Goal: Task Accomplishment & Management: Manage account settings

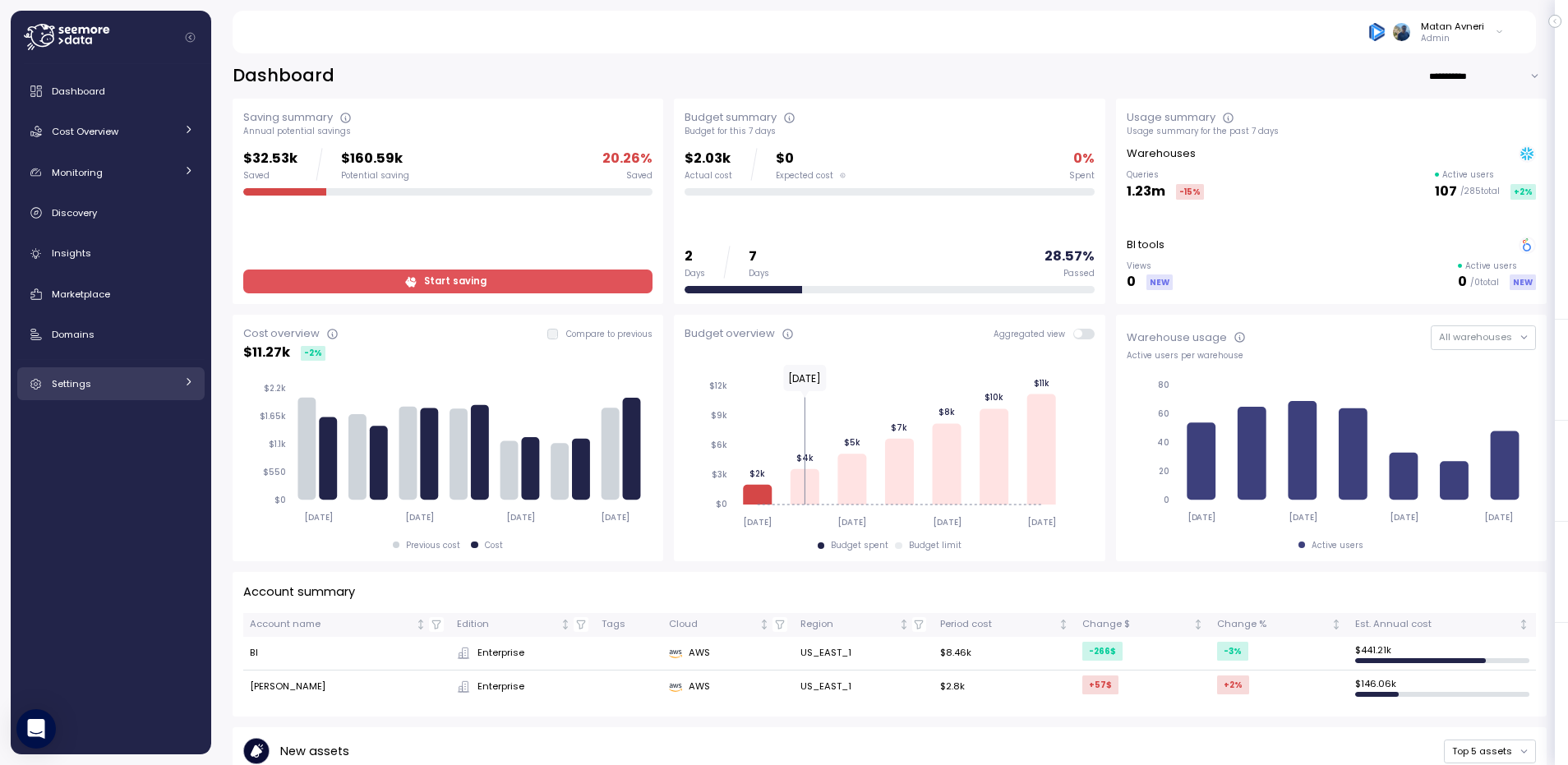
click at [85, 395] on link "Settings" at bounding box center [110, 384] width 187 height 33
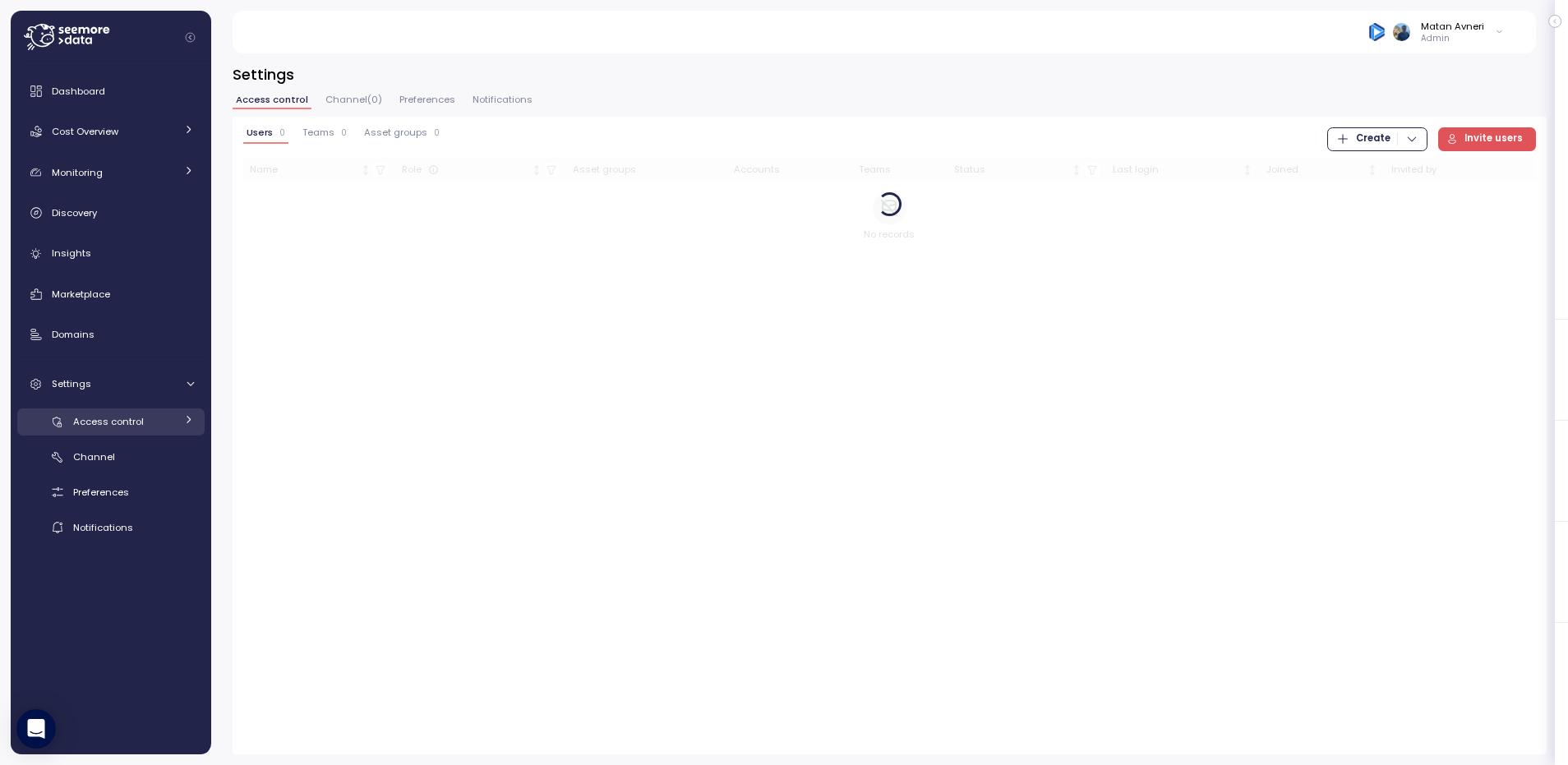
click at [98, 426] on span "Access control" at bounding box center [108, 421] width 71 height 13
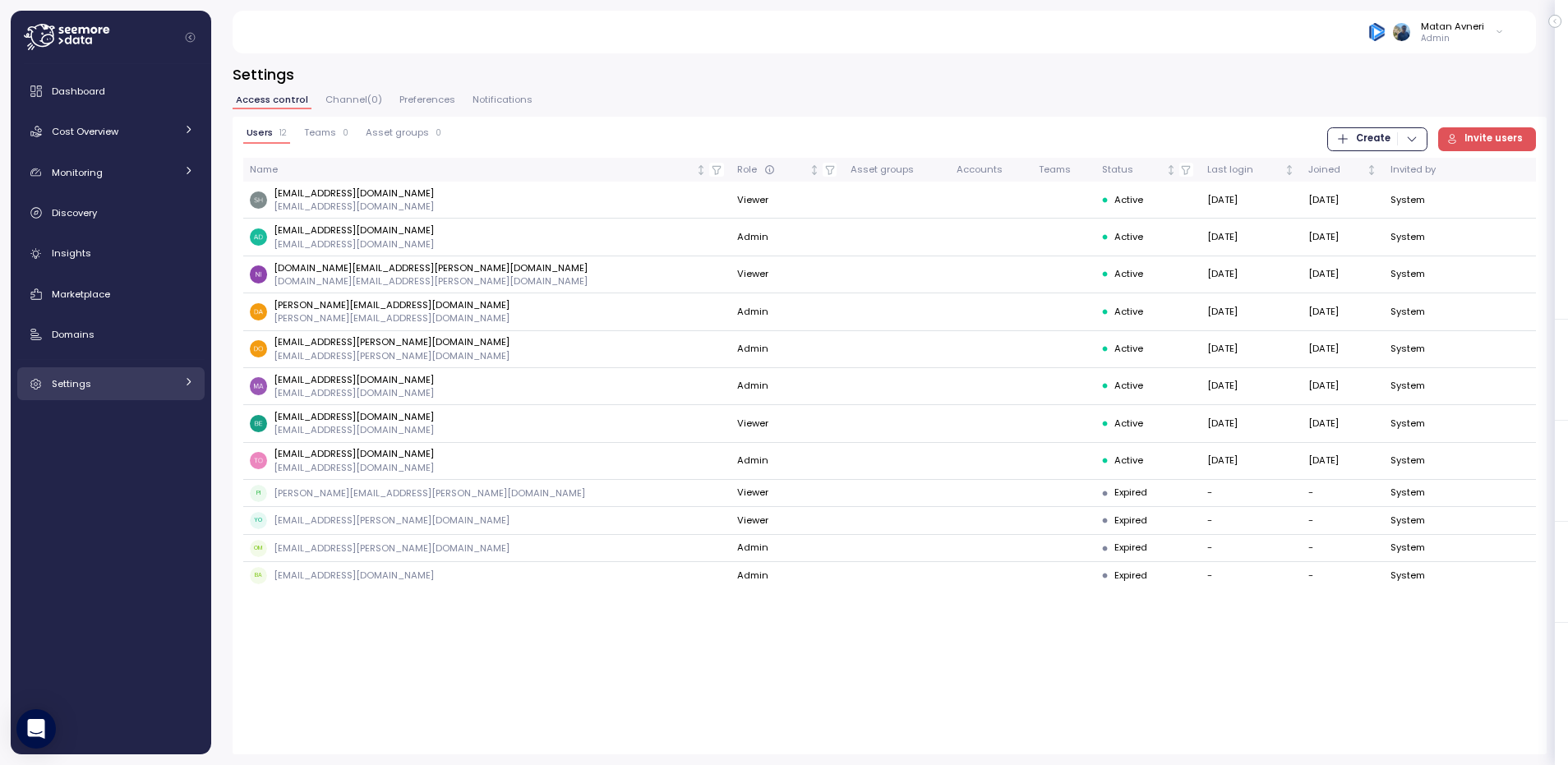
click at [93, 398] on link "Settings" at bounding box center [110, 384] width 187 height 33
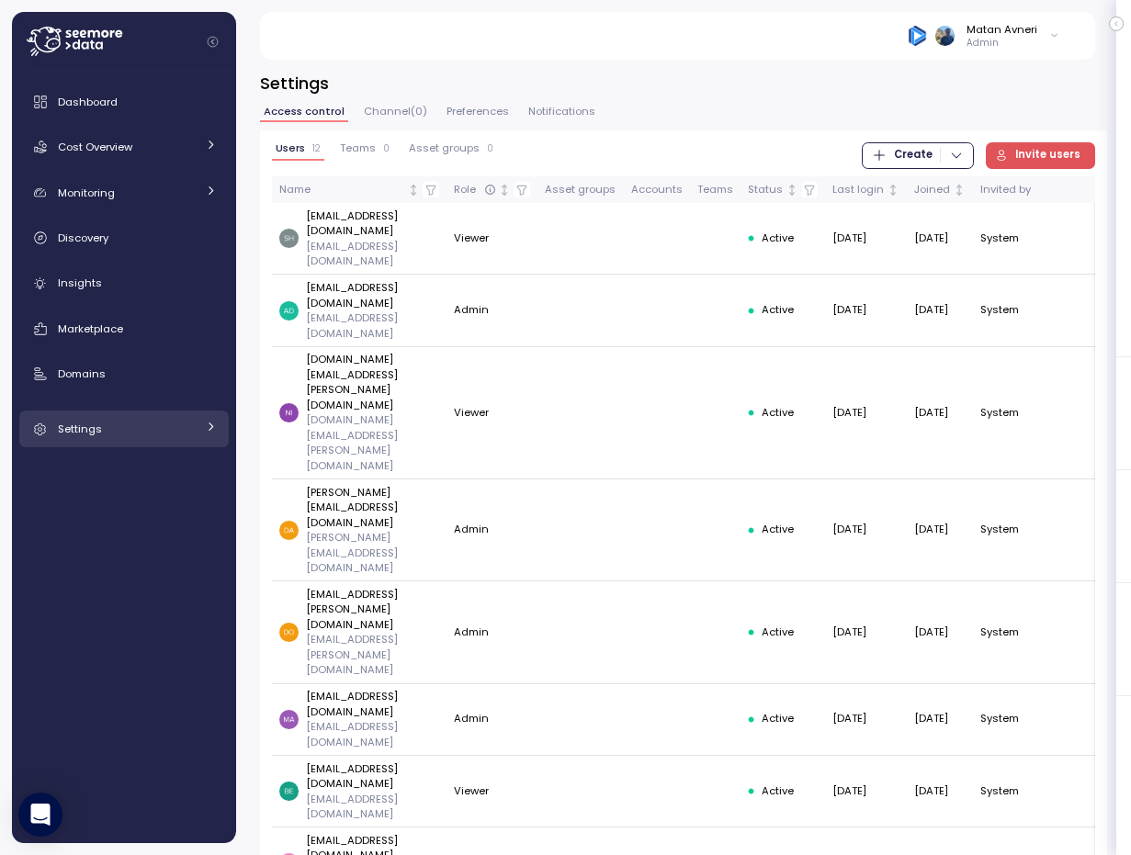
click at [201, 431] on link "Settings" at bounding box center [123, 429] width 209 height 37
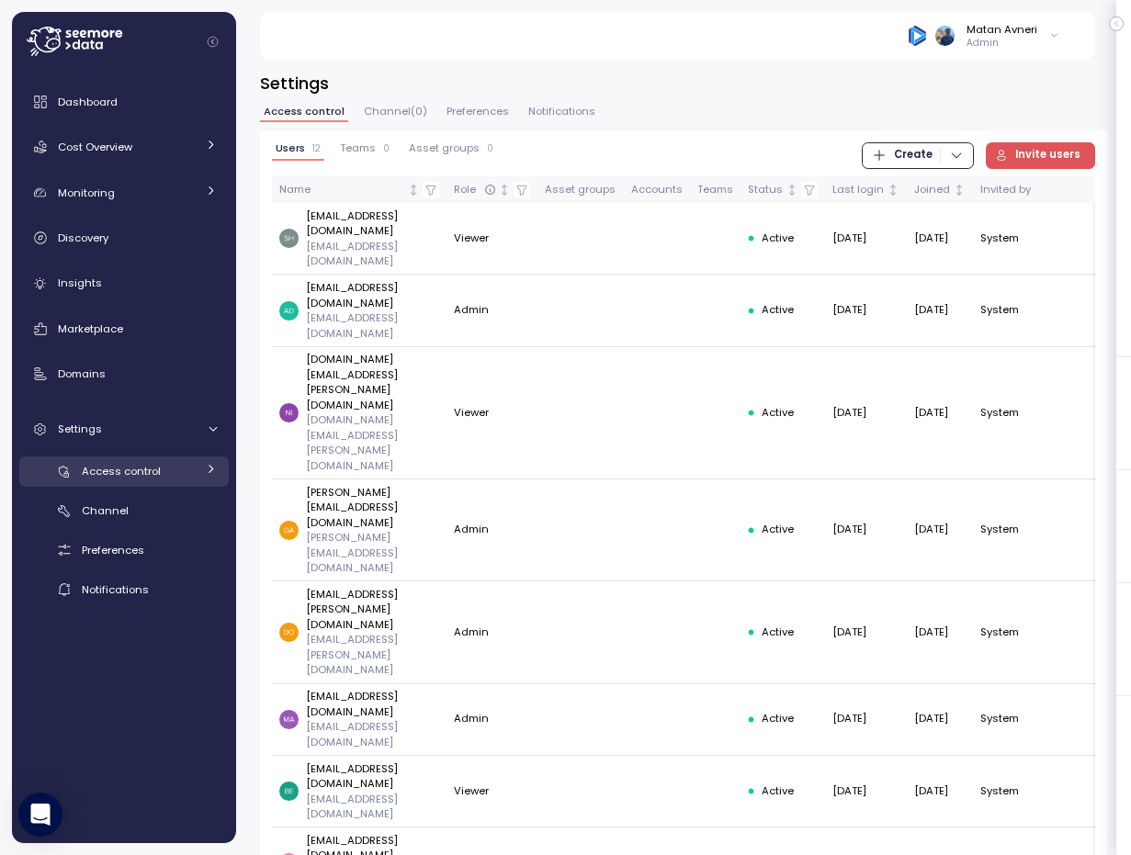
click at [203, 478] on link "Access control" at bounding box center [123, 471] width 209 height 30
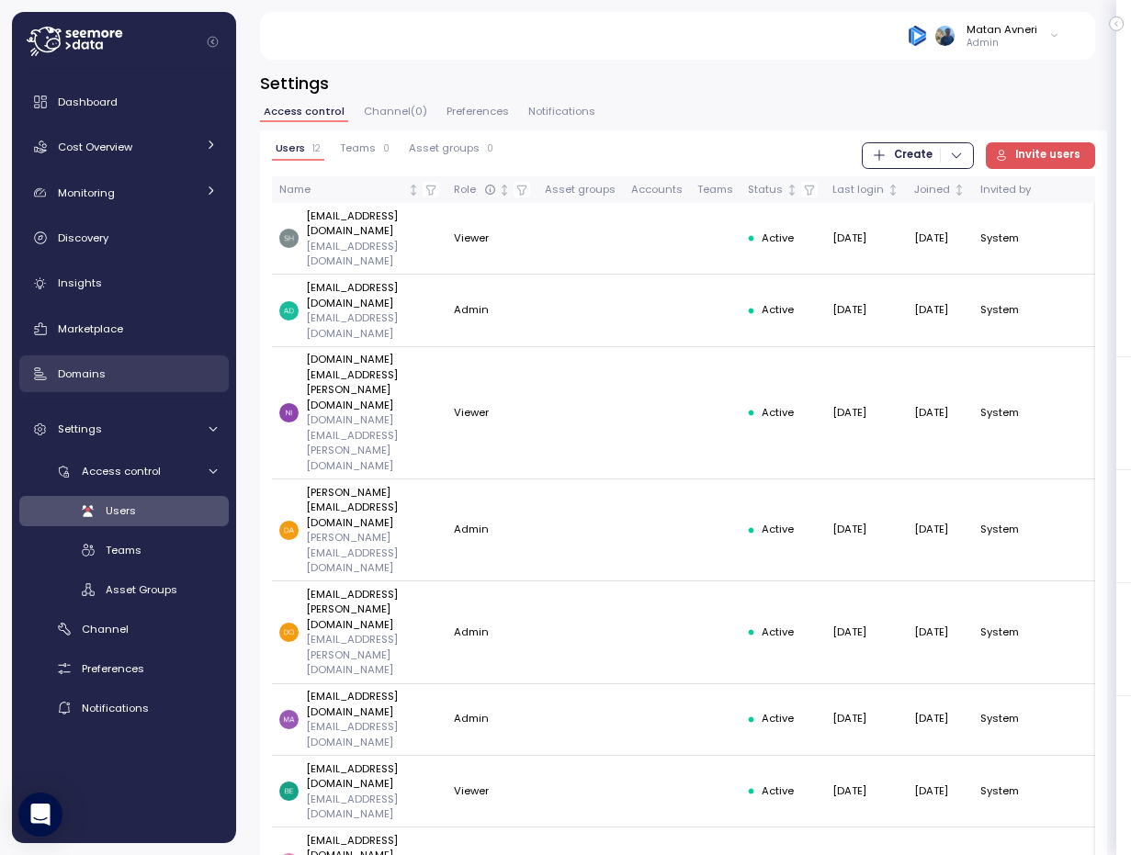
click at [96, 366] on span "Domains" at bounding box center [82, 373] width 48 height 15
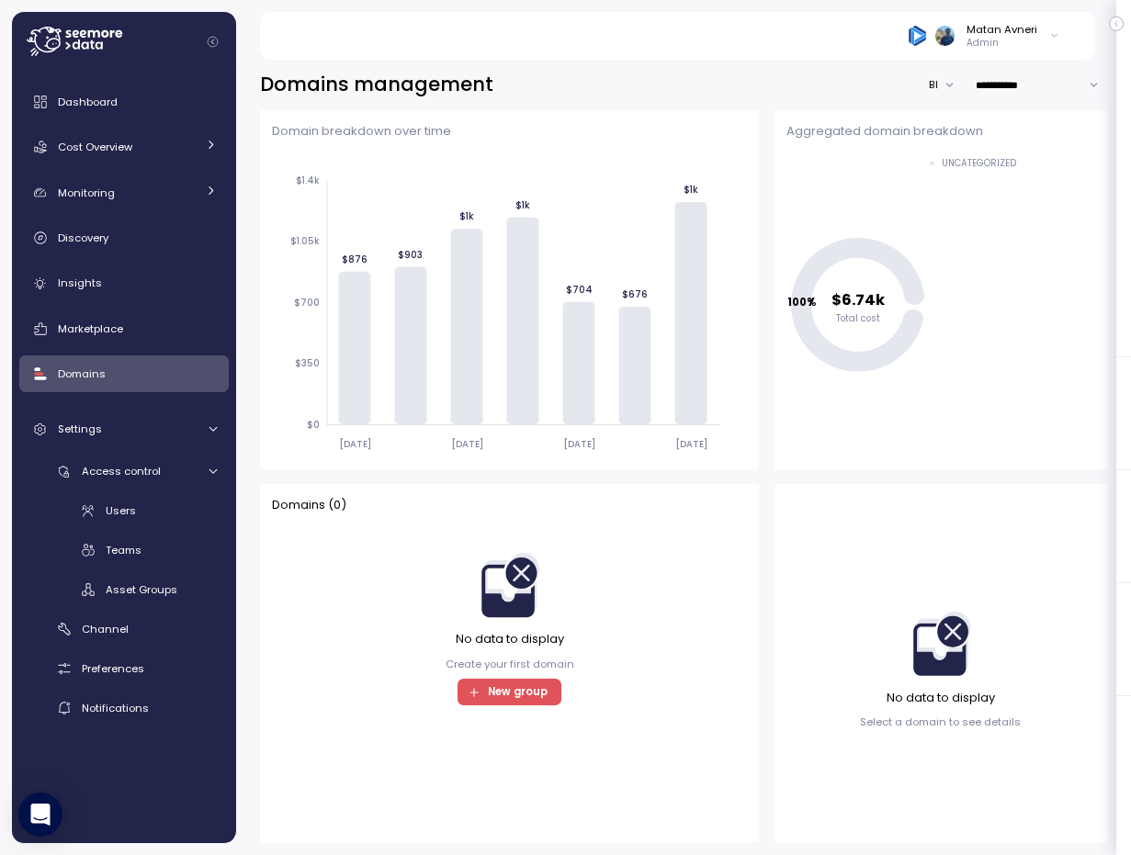
click at [91, 54] on icon at bounding box center [75, 41] width 96 height 29
click at [84, 47] on icon at bounding box center [85, 44] width 7 height 7
click at [96, 114] on link "Dashboard" at bounding box center [123, 102] width 209 height 37
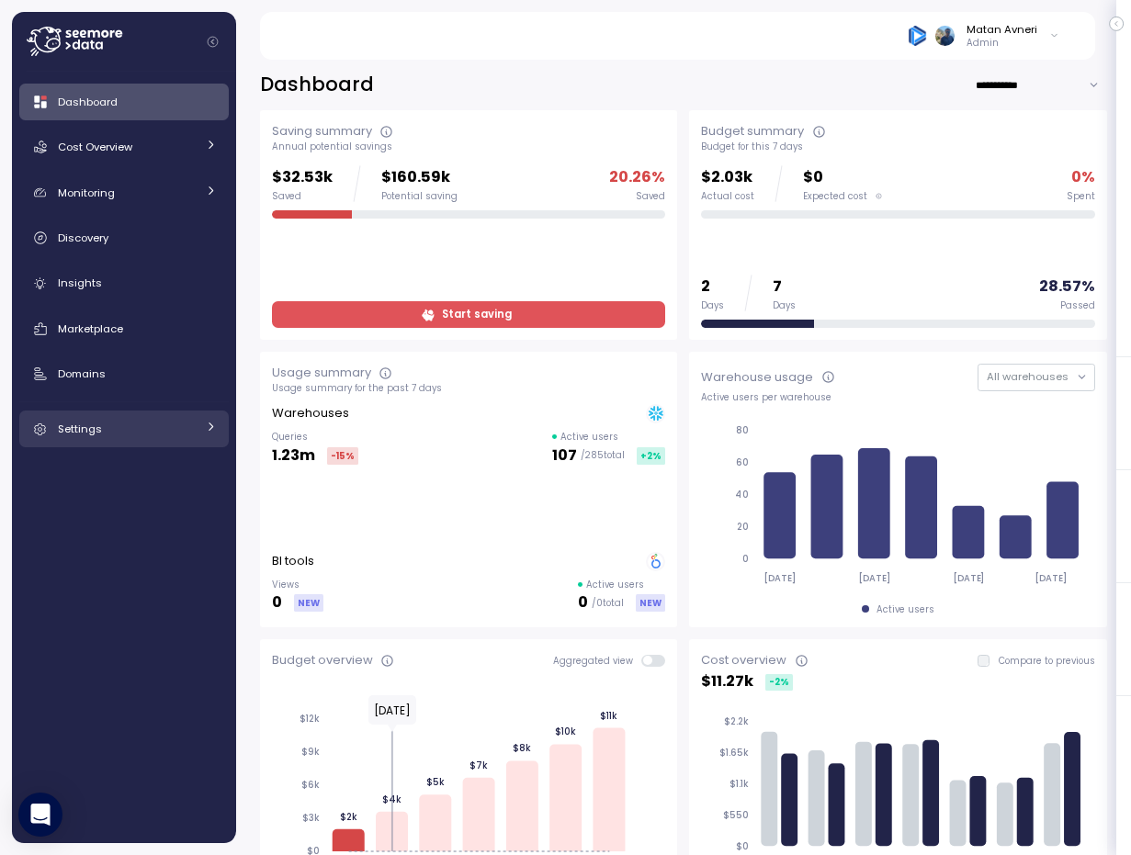
click at [131, 438] on div "Settings" at bounding box center [127, 429] width 138 height 18
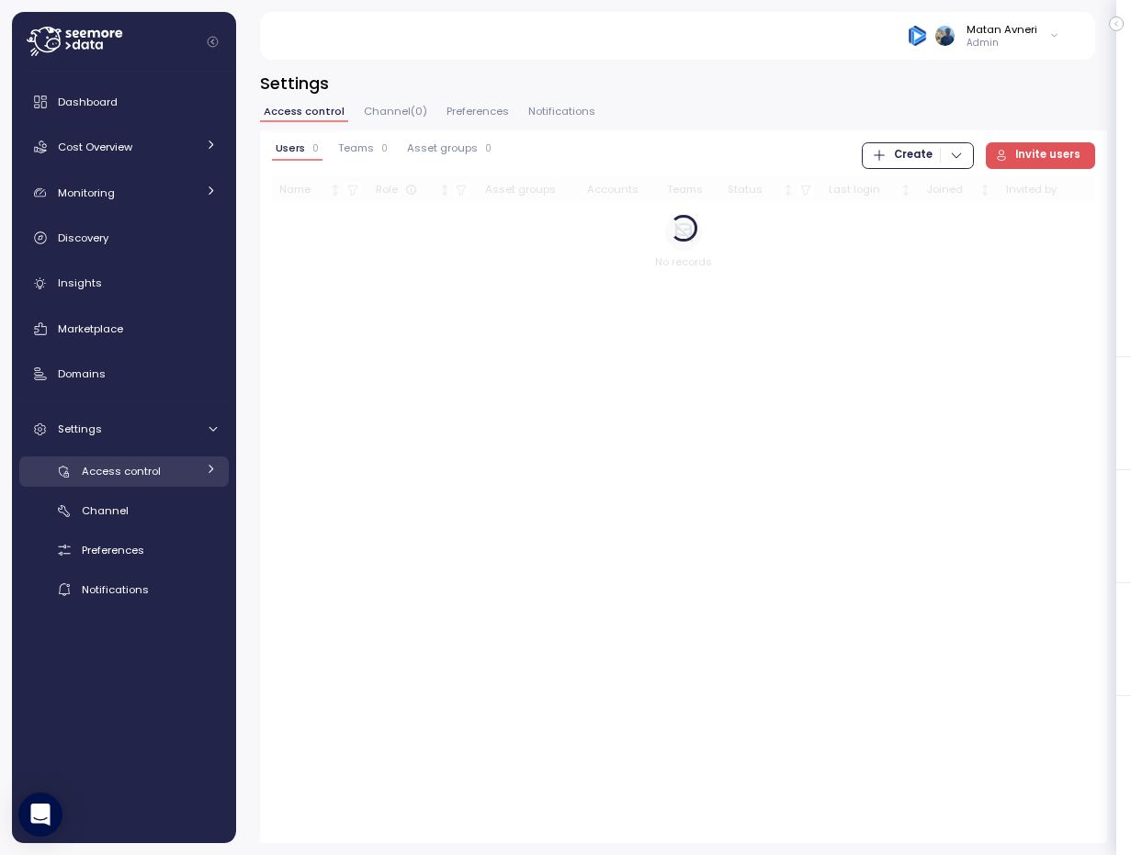
click at [141, 469] on span "Access control" at bounding box center [121, 471] width 79 height 15
